Goal: Task Accomplishment & Management: Manage account settings

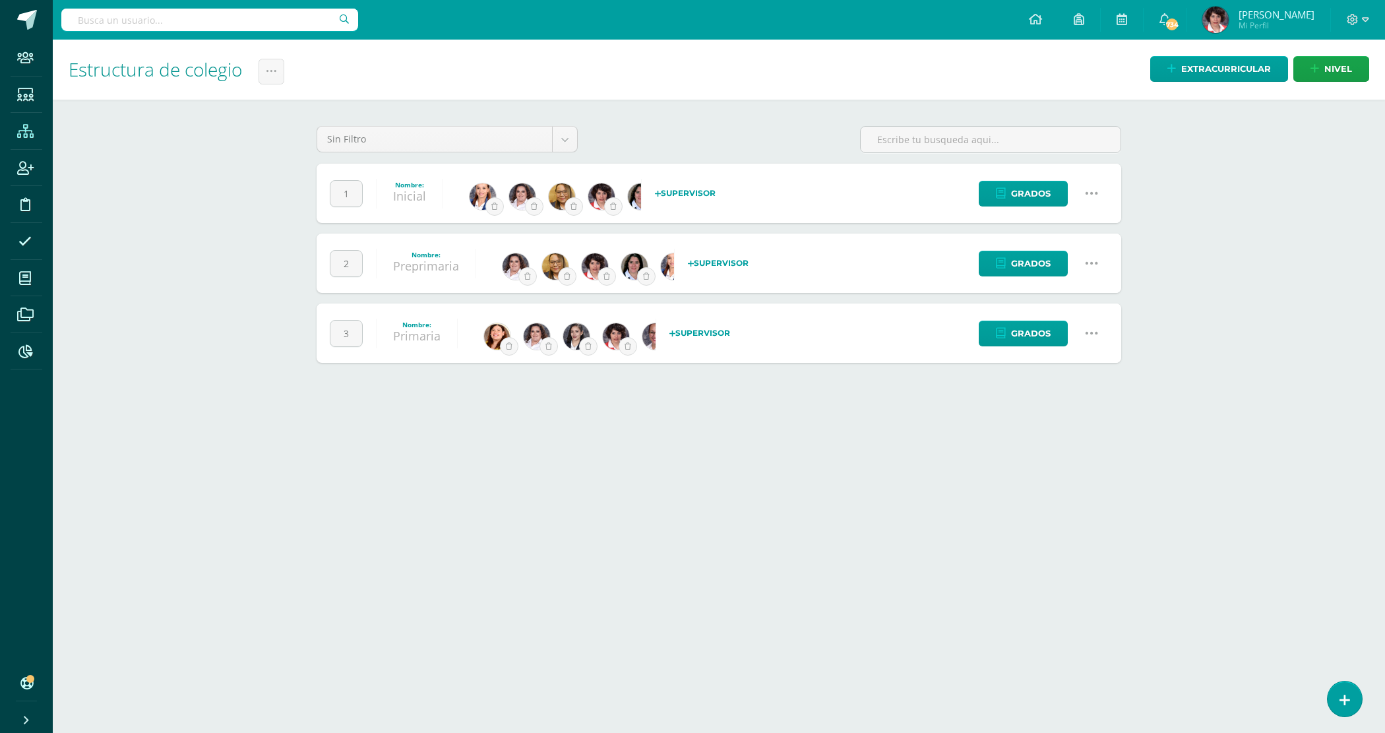
click at [1096, 334] on icon at bounding box center [1092, 333] width 15 height 15
click at [1064, 402] on link "Configuración" at bounding box center [1066, 401] width 117 height 20
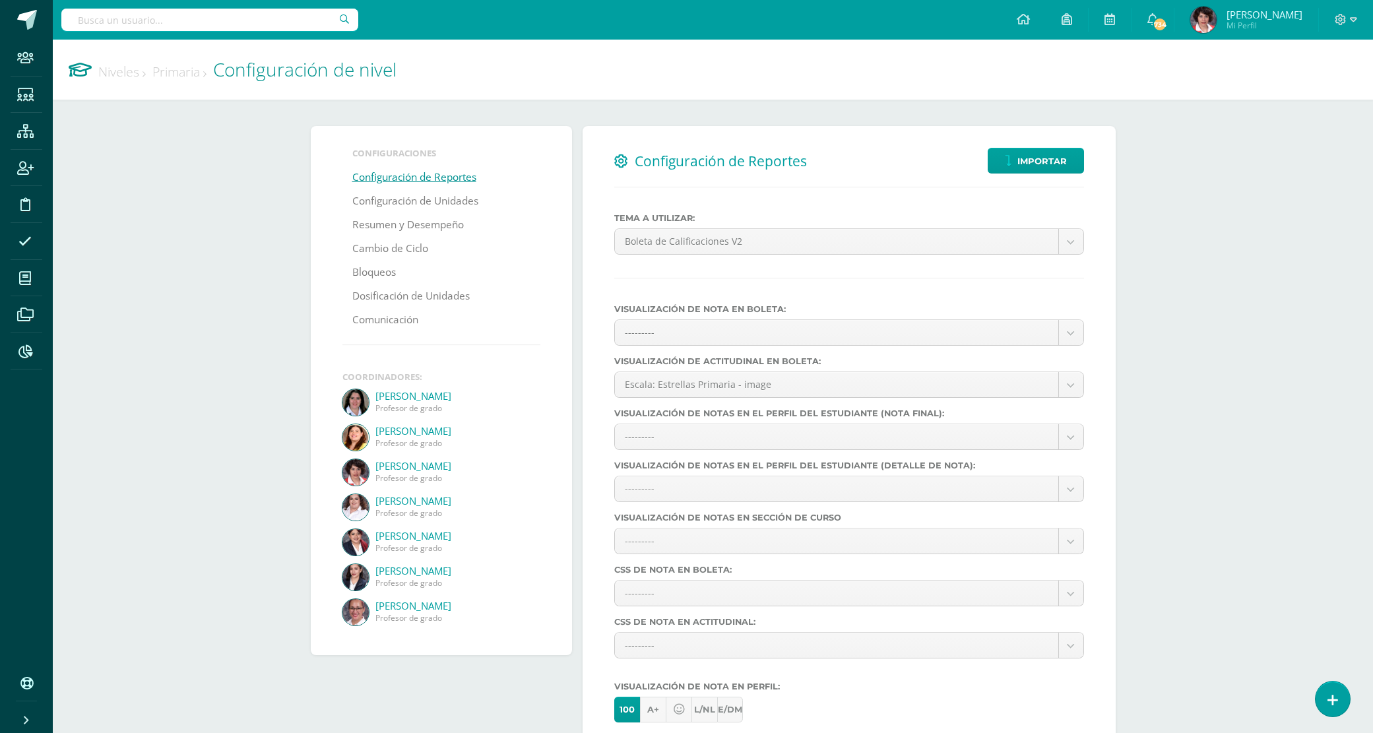
select select
click at [387, 202] on link "Configuración de Unidades" at bounding box center [415, 201] width 126 height 24
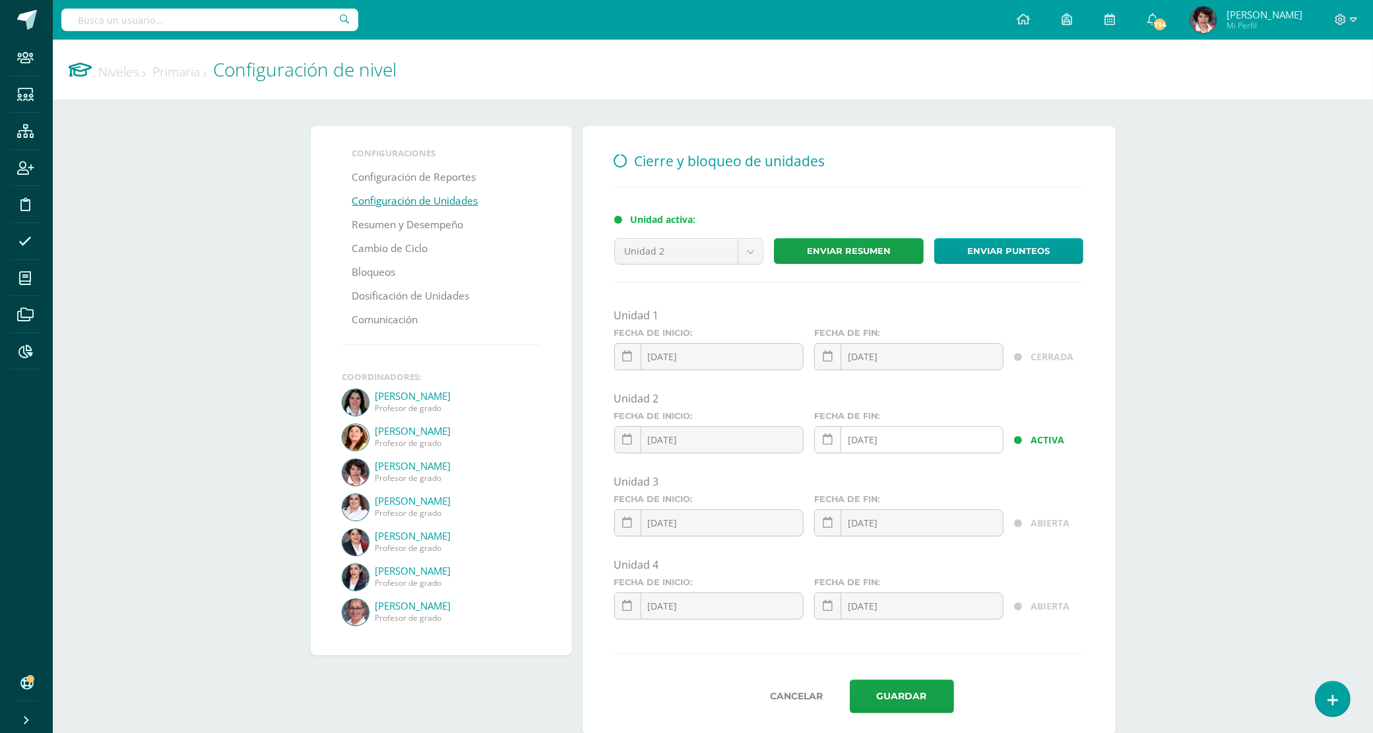
click at [831, 444] on icon at bounding box center [828, 439] width 10 height 11
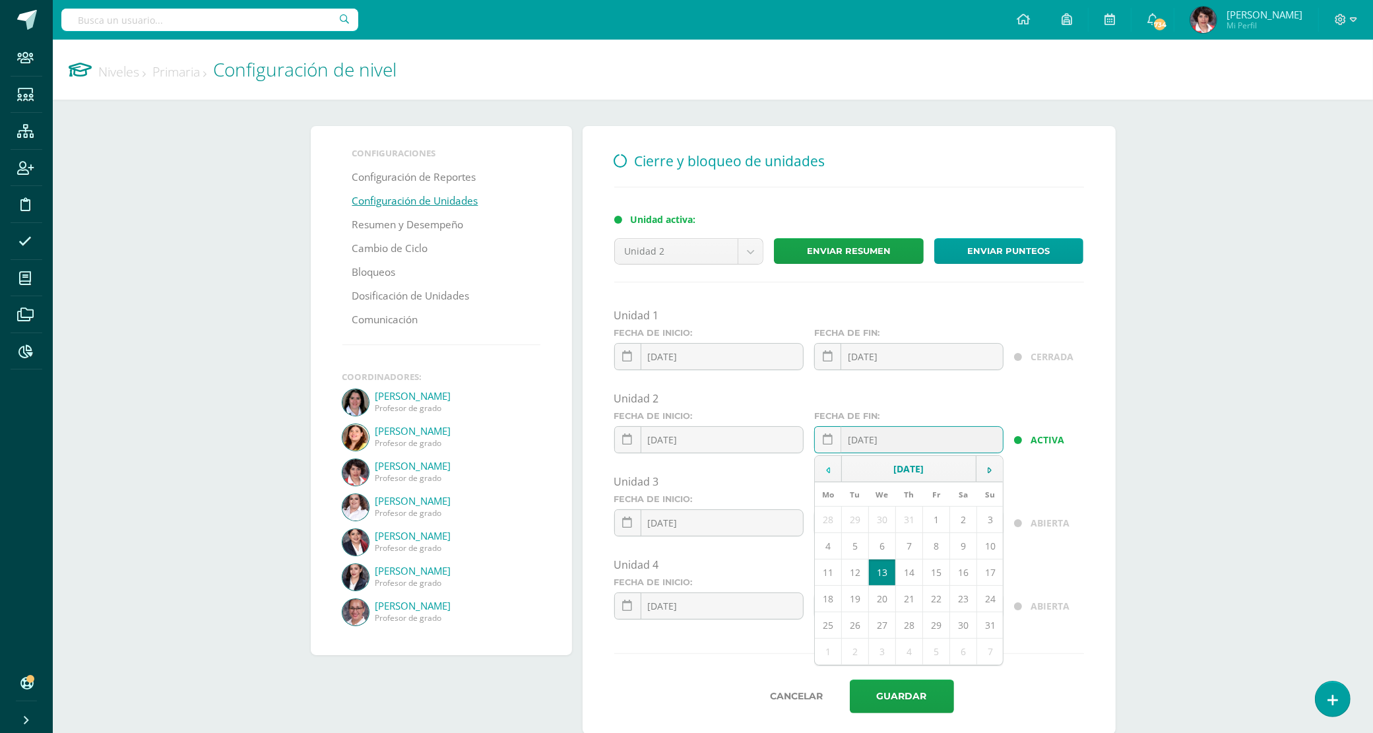
click at [832, 470] on td at bounding box center [828, 469] width 27 height 26
click at [905, 553] on td "5" at bounding box center [908, 546] width 27 height 26
type input "[DATE]"
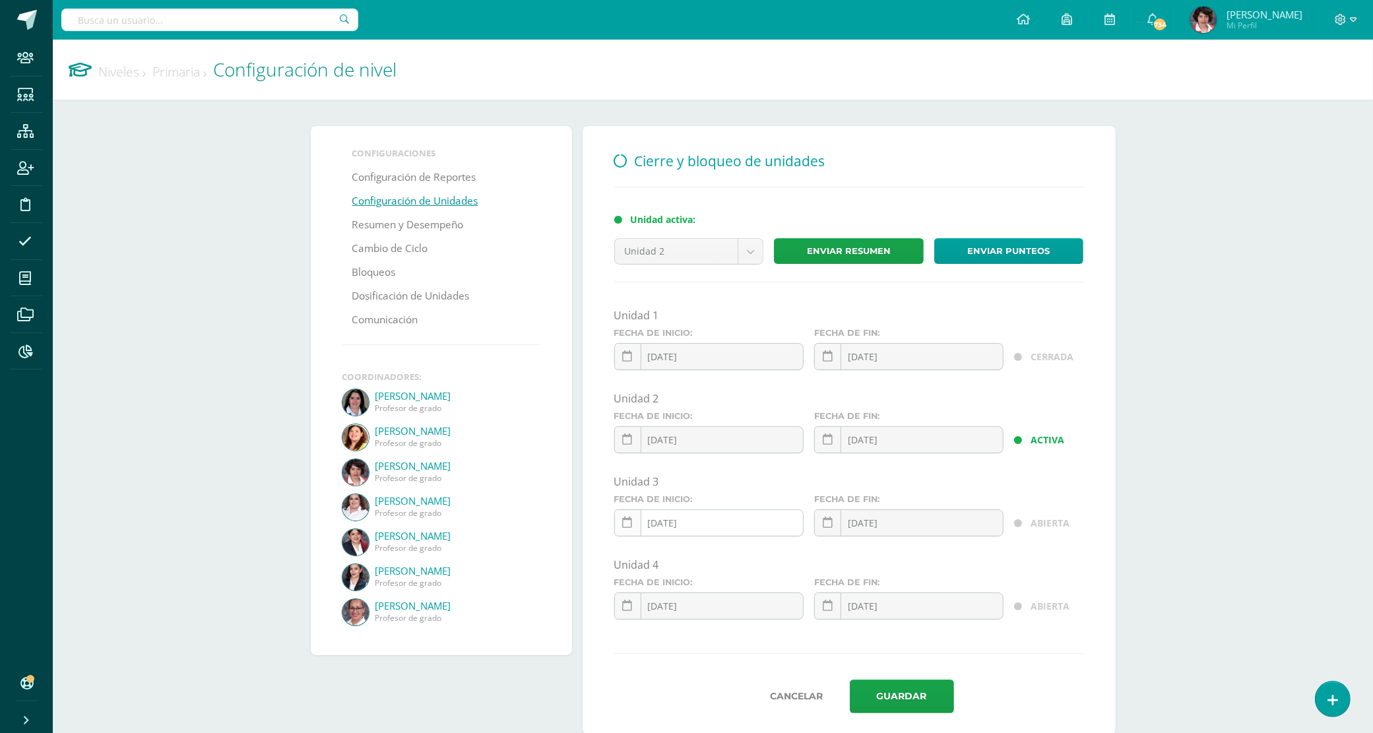
click at [628, 528] on icon at bounding box center [628, 522] width 10 height 11
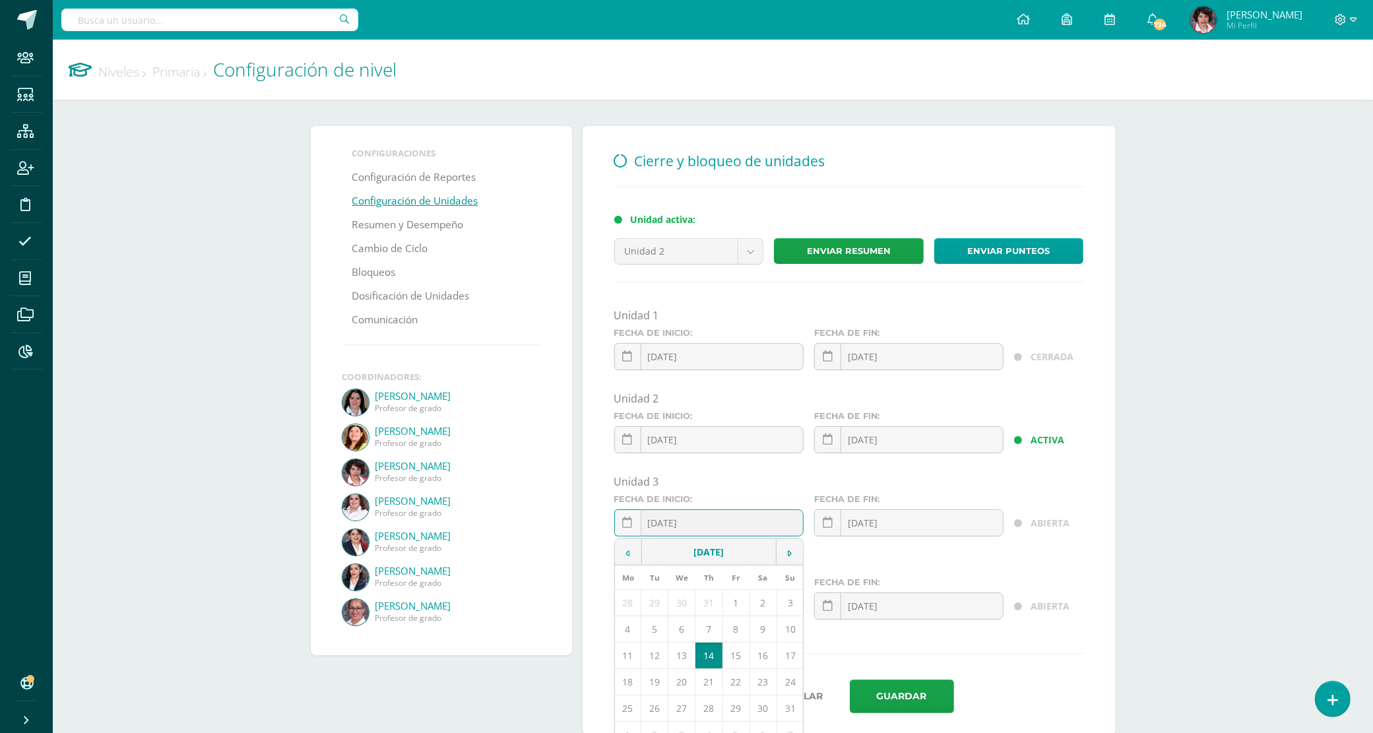
click at [633, 554] on td at bounding box center [628, 552] width 27 height 26
click at [769, 635] on td "7" at bounding box center [762, 629] width 27 height 26
click at [629, 528] on icon at bounding box center [628, 522] width 10 height 11
click at [736, 634] on td "6" at bounding box center [735, 629] width 27 height 26
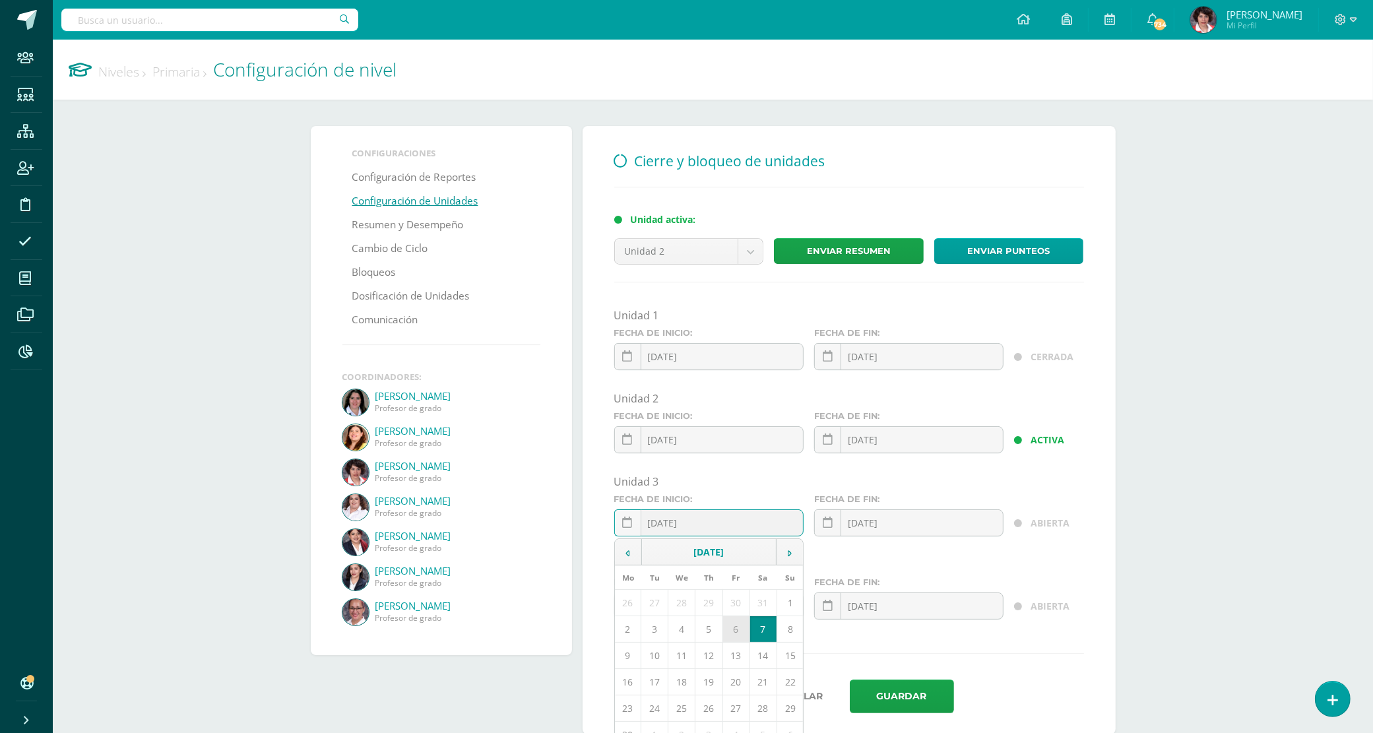
type input "[DATE]"
click at [829, 528] on icon at bounding box center [828, 522] width 10 height 11
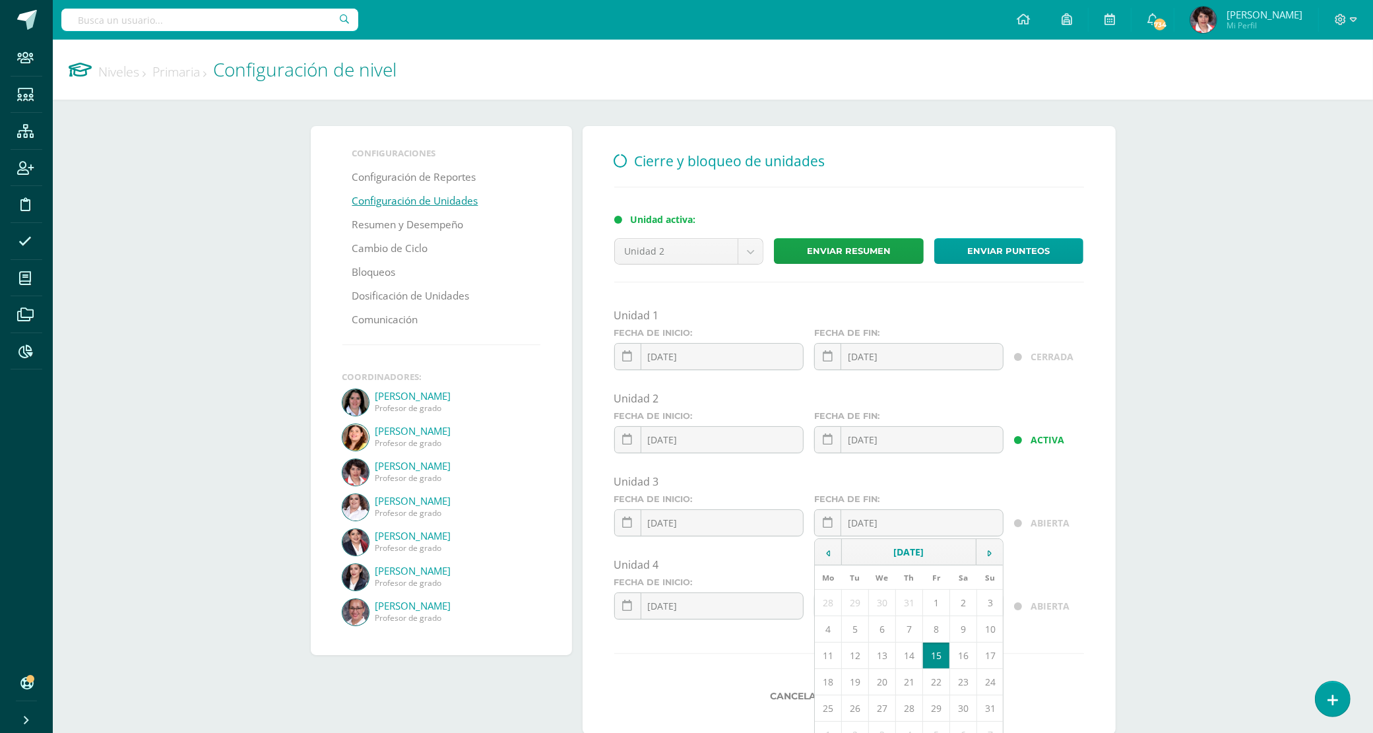
click at [877, 660] on td "13" at bounding box center [881, 656] width 27 height 26
type input "[DATE]"
click at [911, 703] on button "Guardar" at bounding box center [902, 697] width 104 height 34
